Goal: Task Accomplishment & Management: Manage account settings

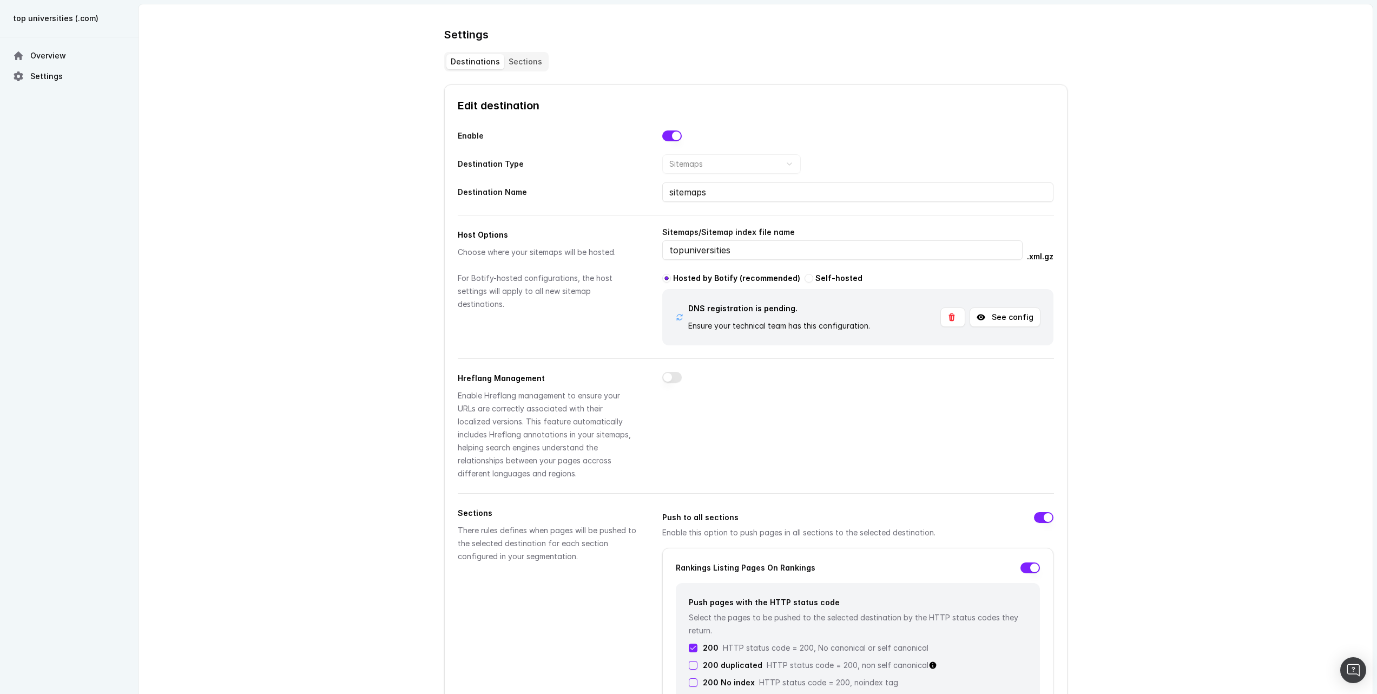
click at [1005, 321] on button "See config" at bounding box center [1005, 316] width 71 height 19
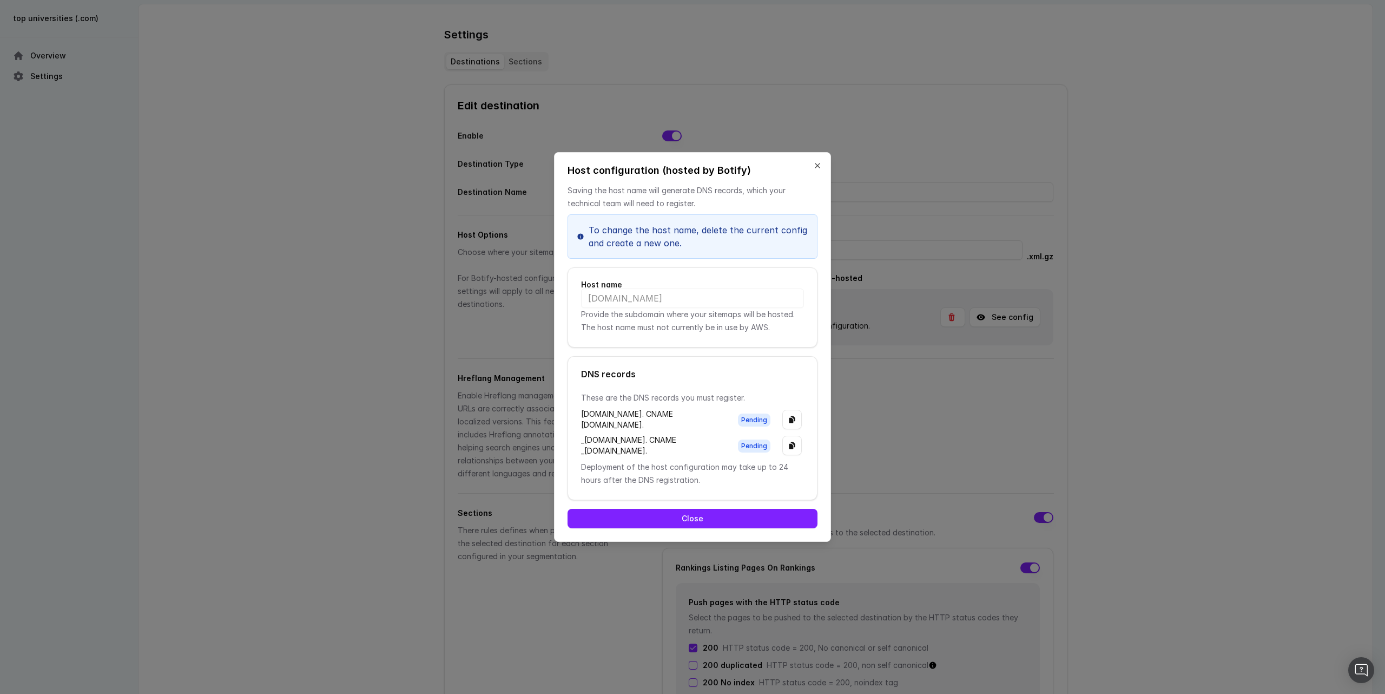
click at [819, 161] on button "Close" at bounding box center [817, 165] width 9 height 9
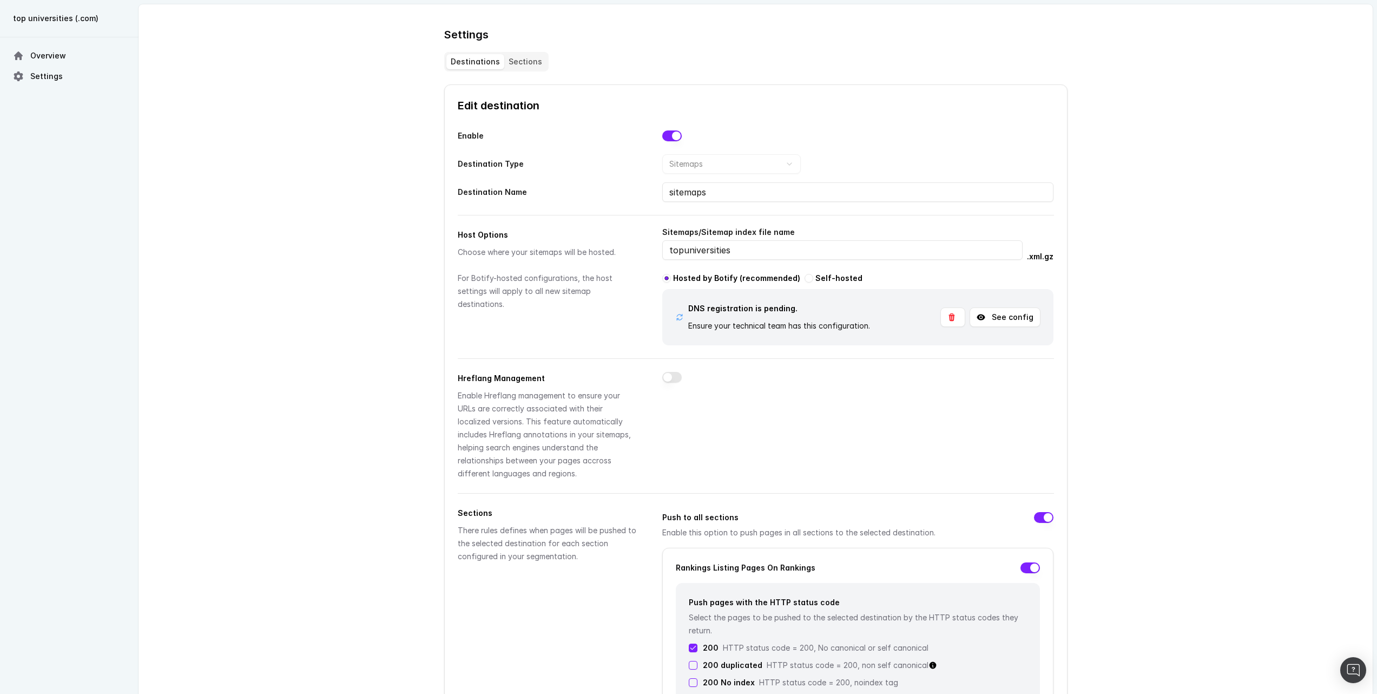
click at [1005, 322] on button "See config" at bounding box center [1005, 316] width 71 height 19
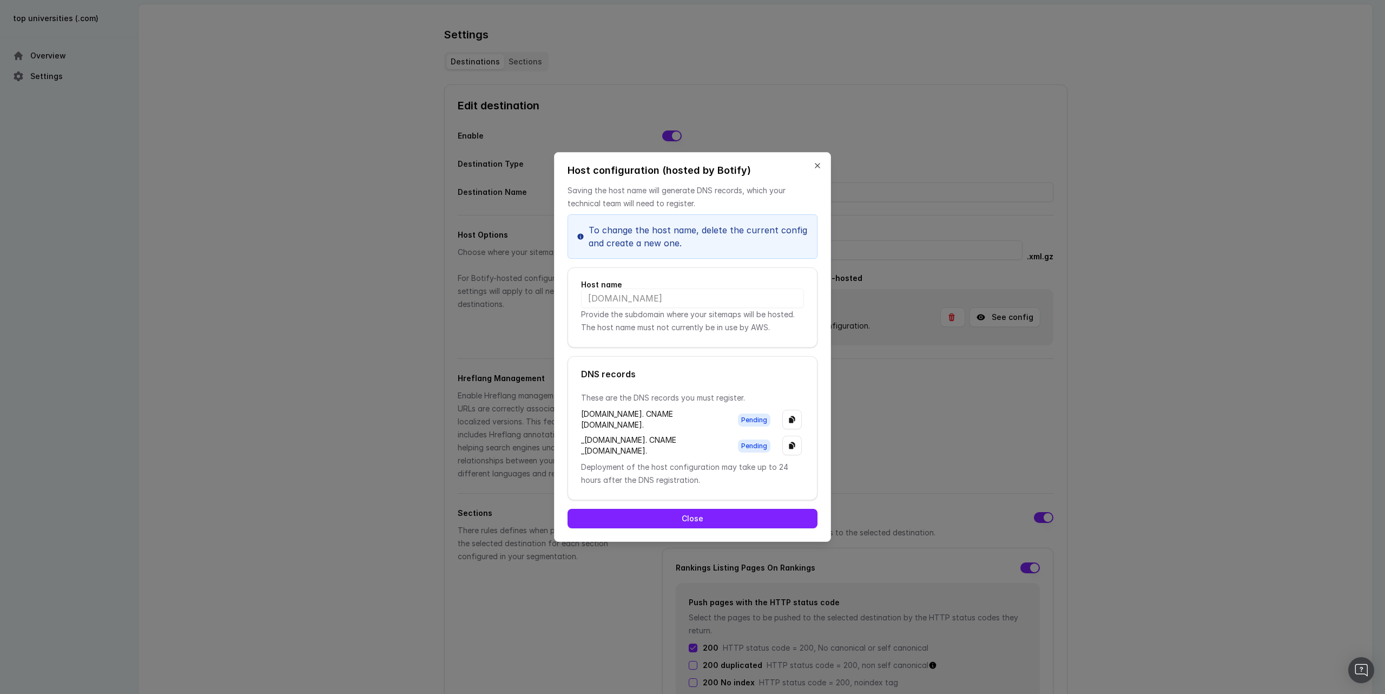
click at [753, 370] on div "DNS records" at bounding box center [692, 374] width 223 height 9
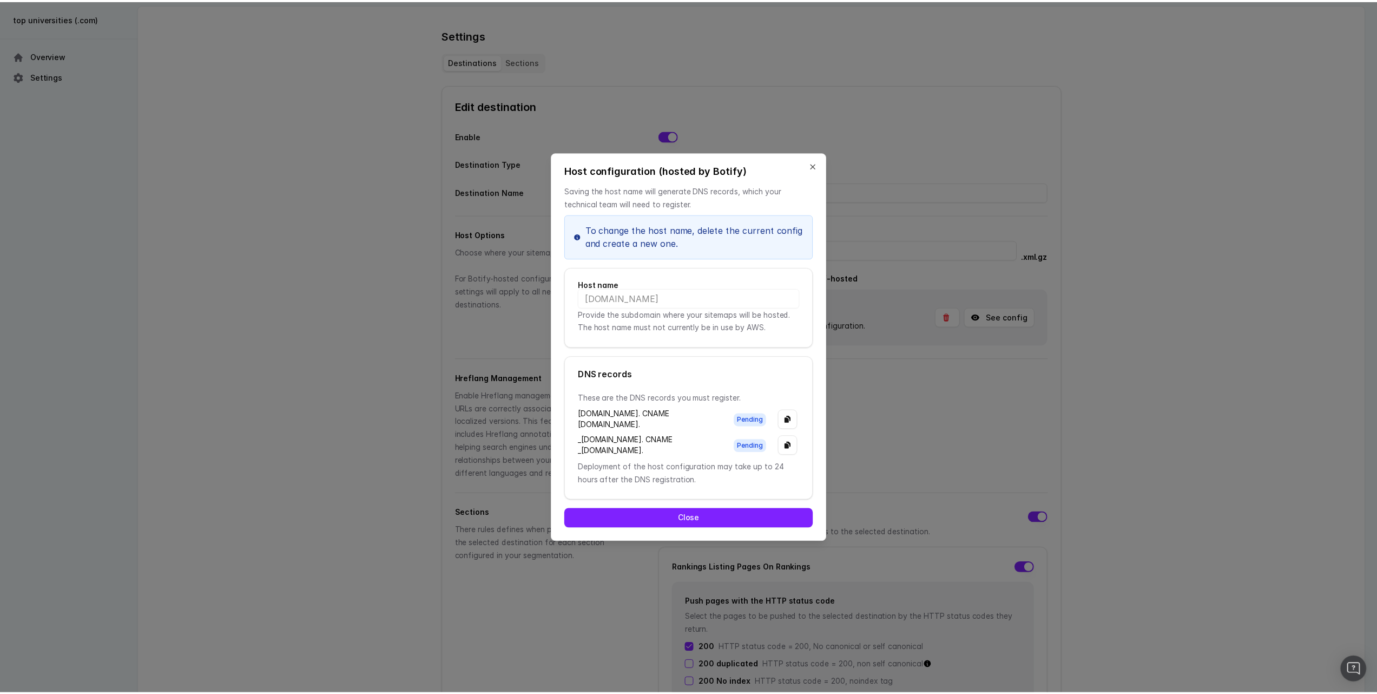
scroll to position [0, 146]
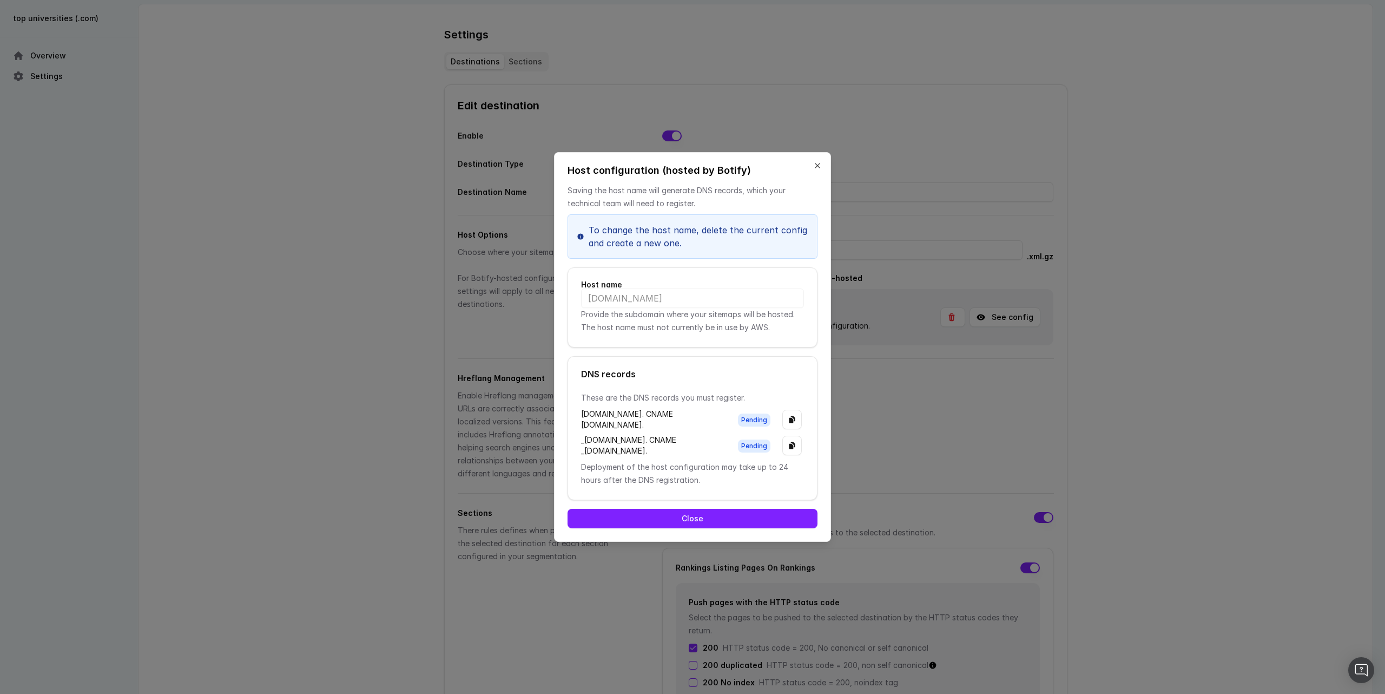
click at [663, 528] on button "Close" at bounding box center [693, 518] width 250 height 19
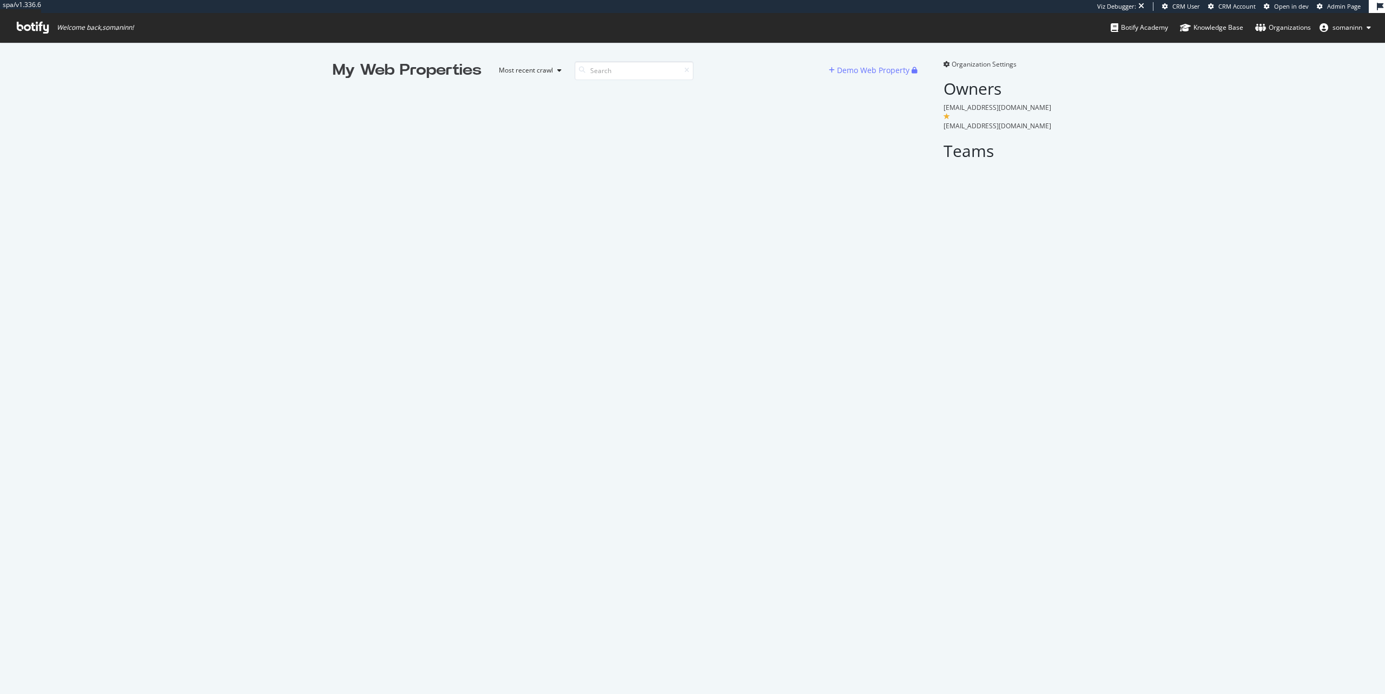
scroll to position [685, 1369]
